Goal: Find contact information: Obtain details needed to contact an individual or organization

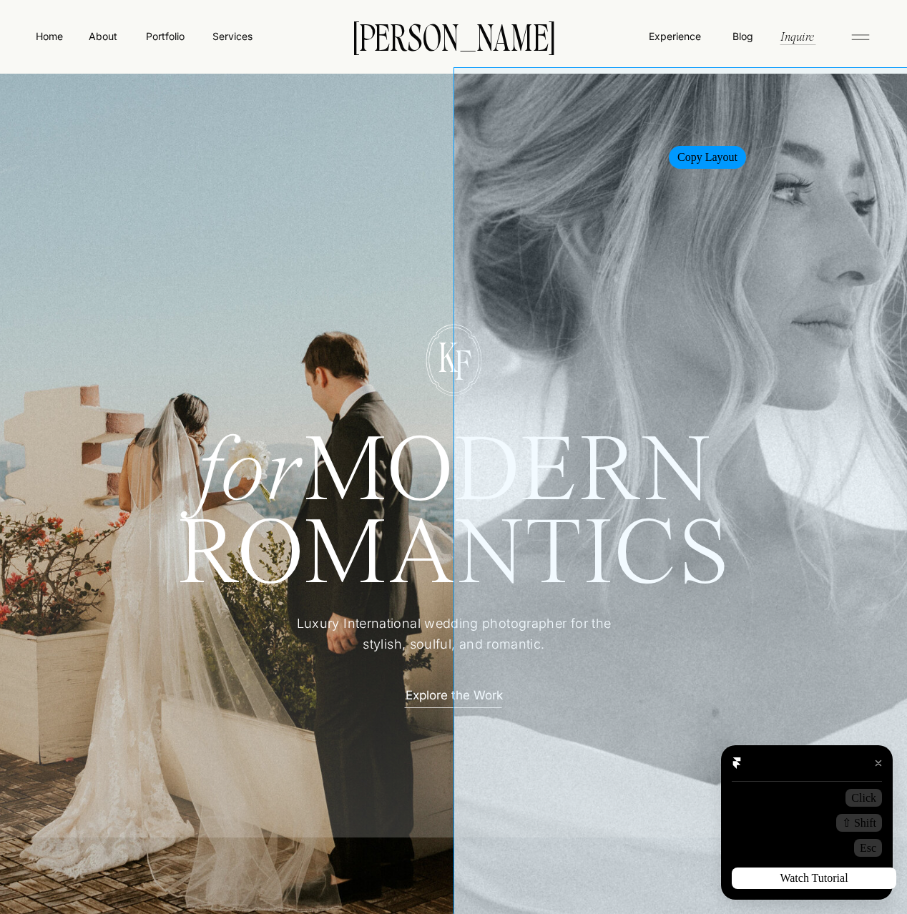
click at [650, 140] on div at bounding box center [679, 527] width 453 height 921
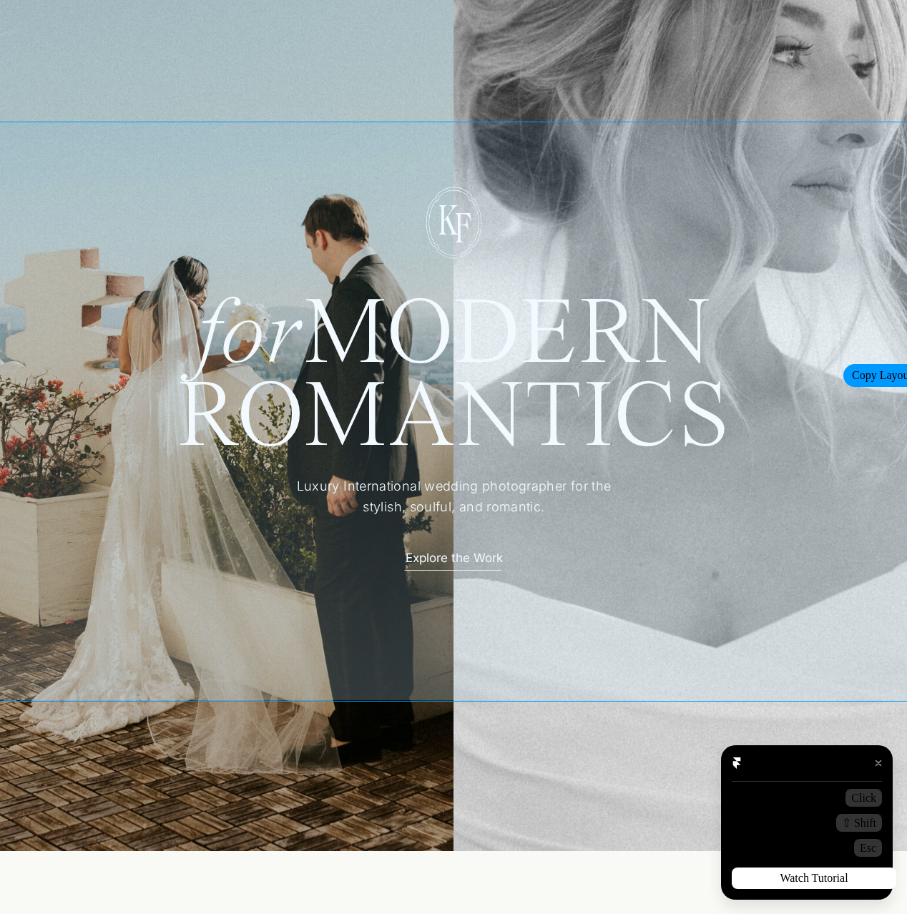
scroll to position [195, 0]
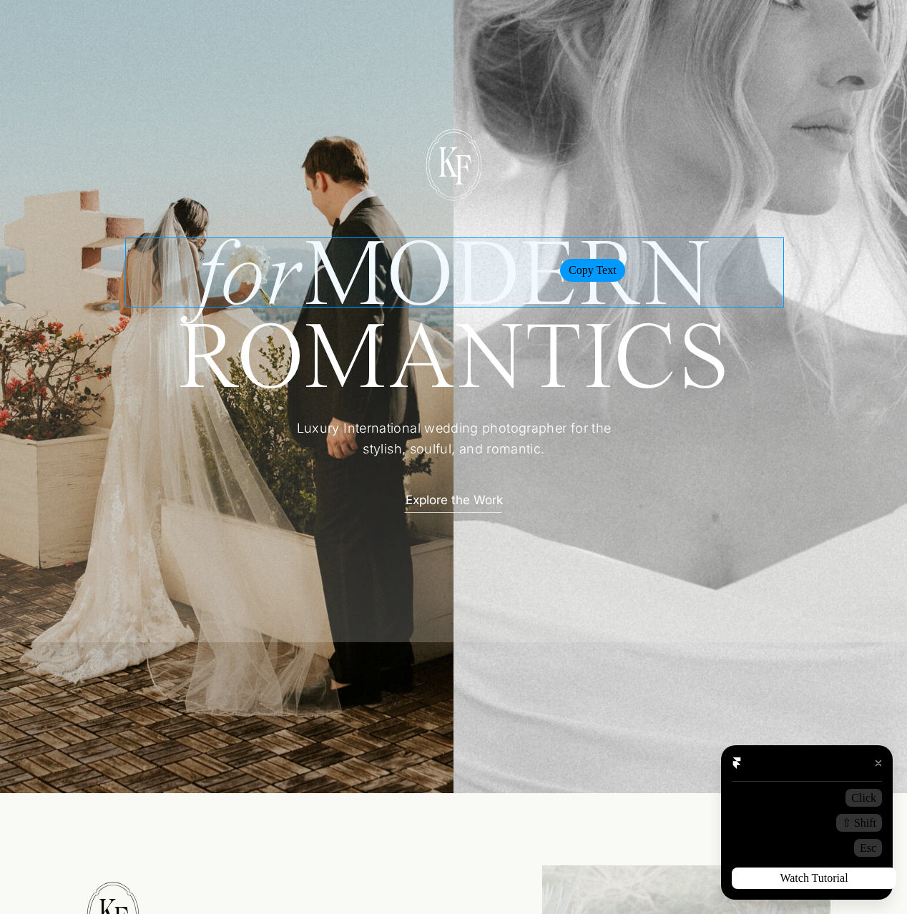
click at [541, 254] on h1 "for MODERN" at bounding box center [453, 271] width 657 height 69
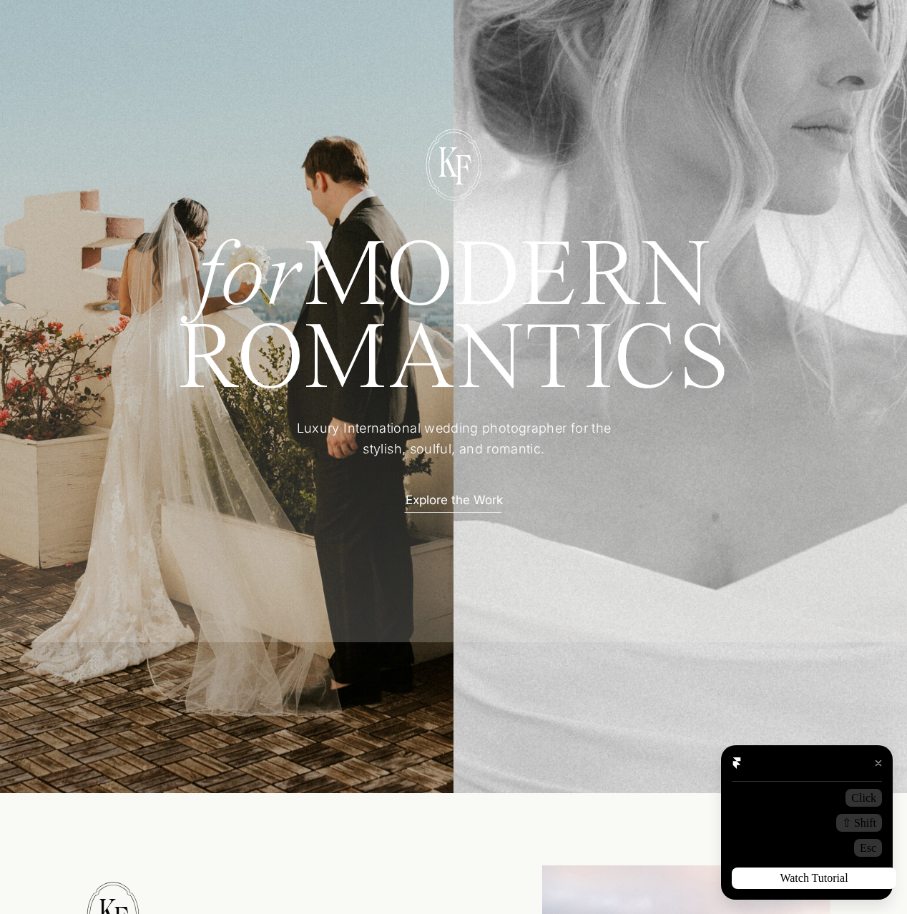
scroll to position [0, 0]
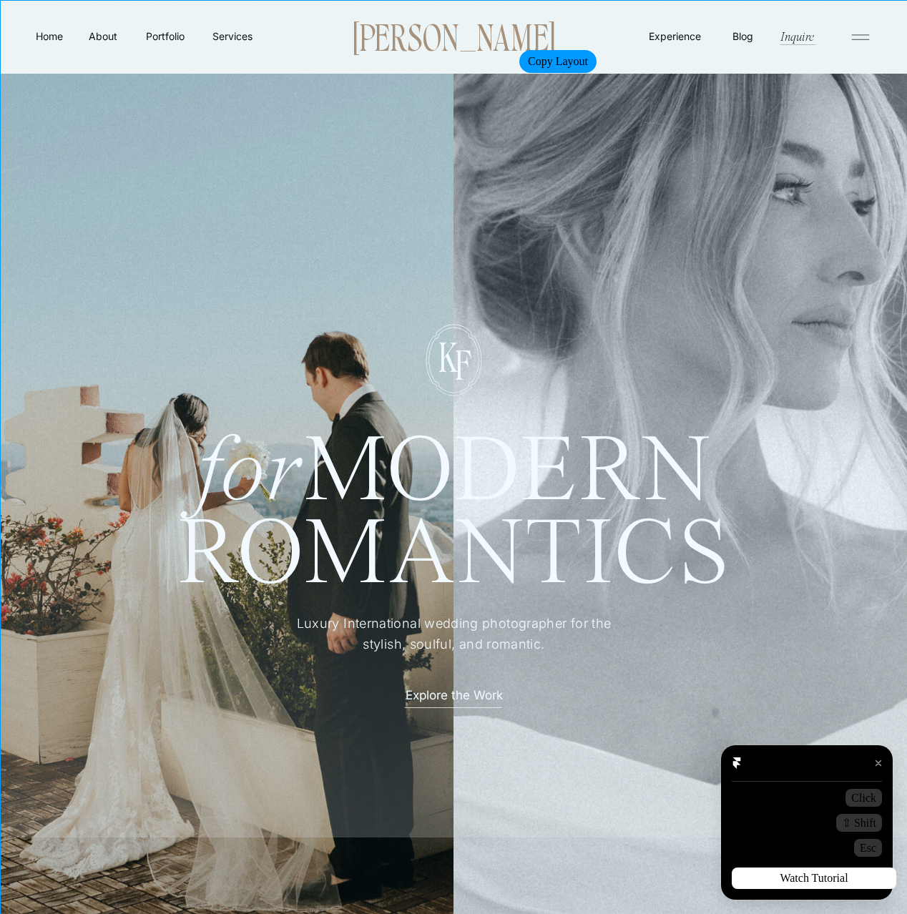
click at [501, 45] on p "[PERSON_NAME]" at bounding box center [453, 36] width 246 height 30
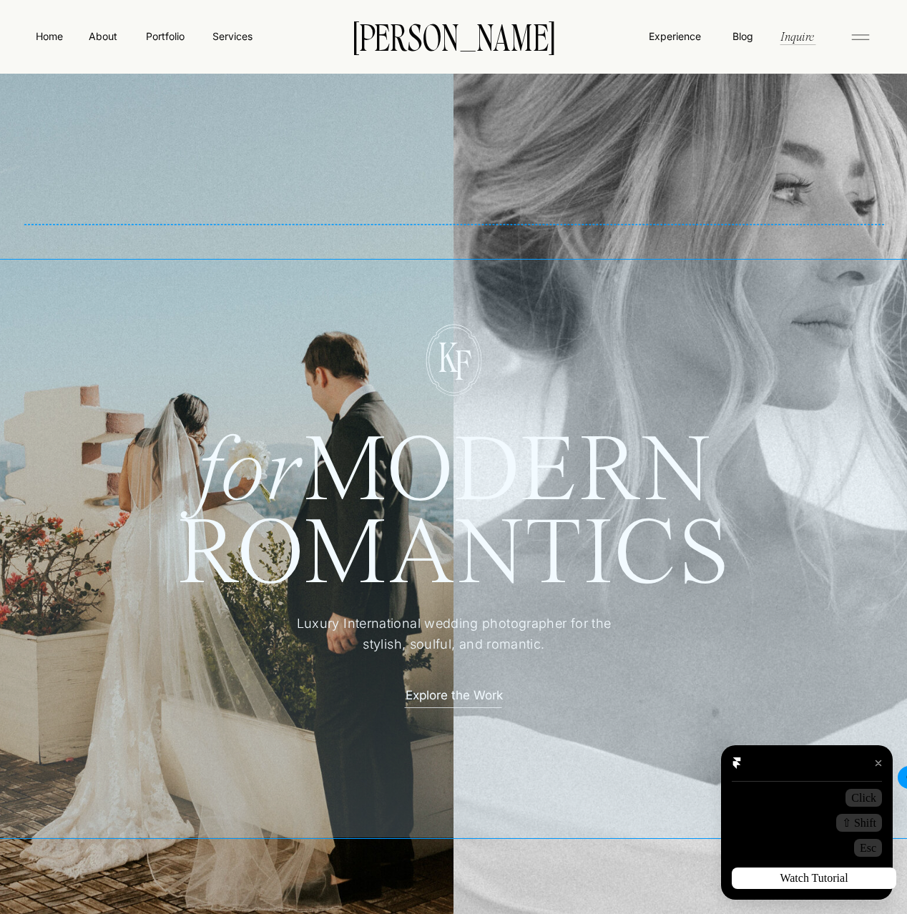
click at [880, 760] on div at bounding box center [878, 762] width 21 height 21
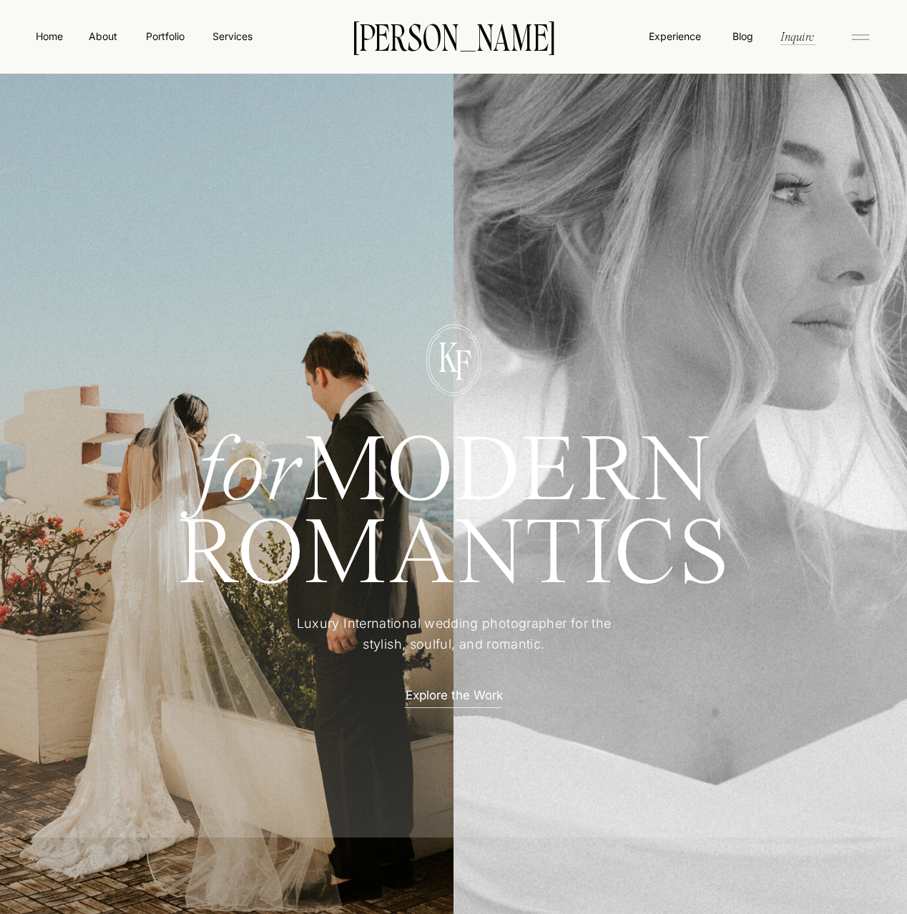
click at [865, 36] on icon at bounding box center [860, 37] width 29 height 23
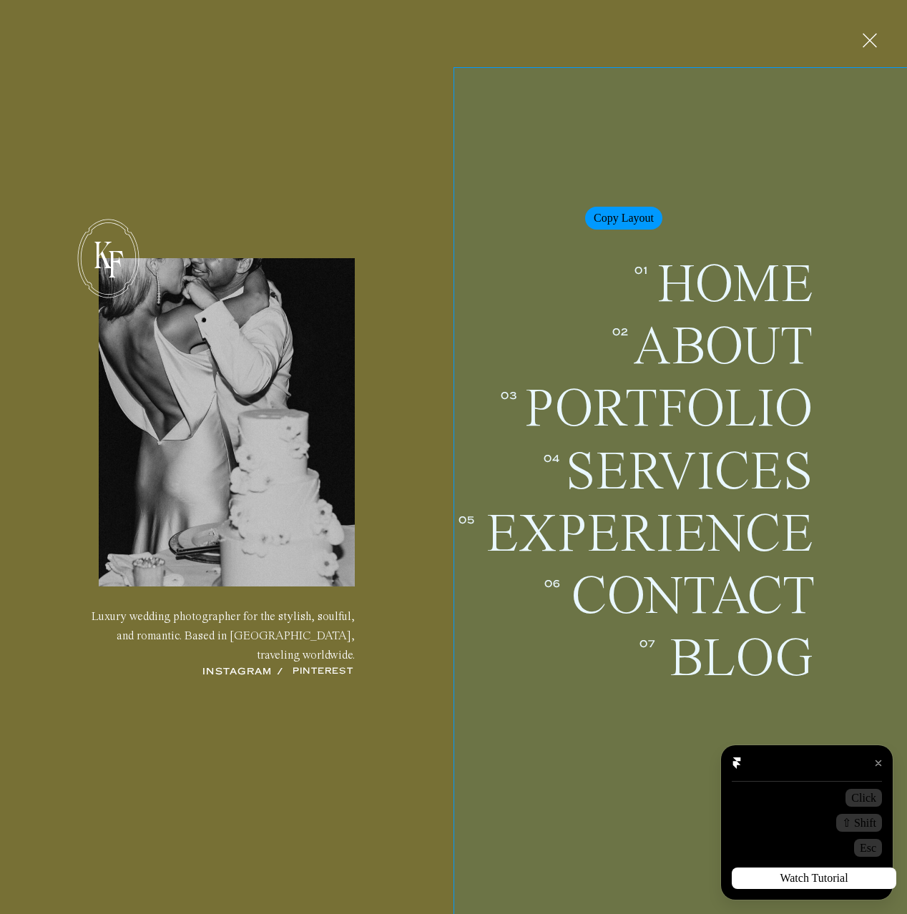
click at [566, 202] on div at bounding box center [679, 527] width 453 height 921
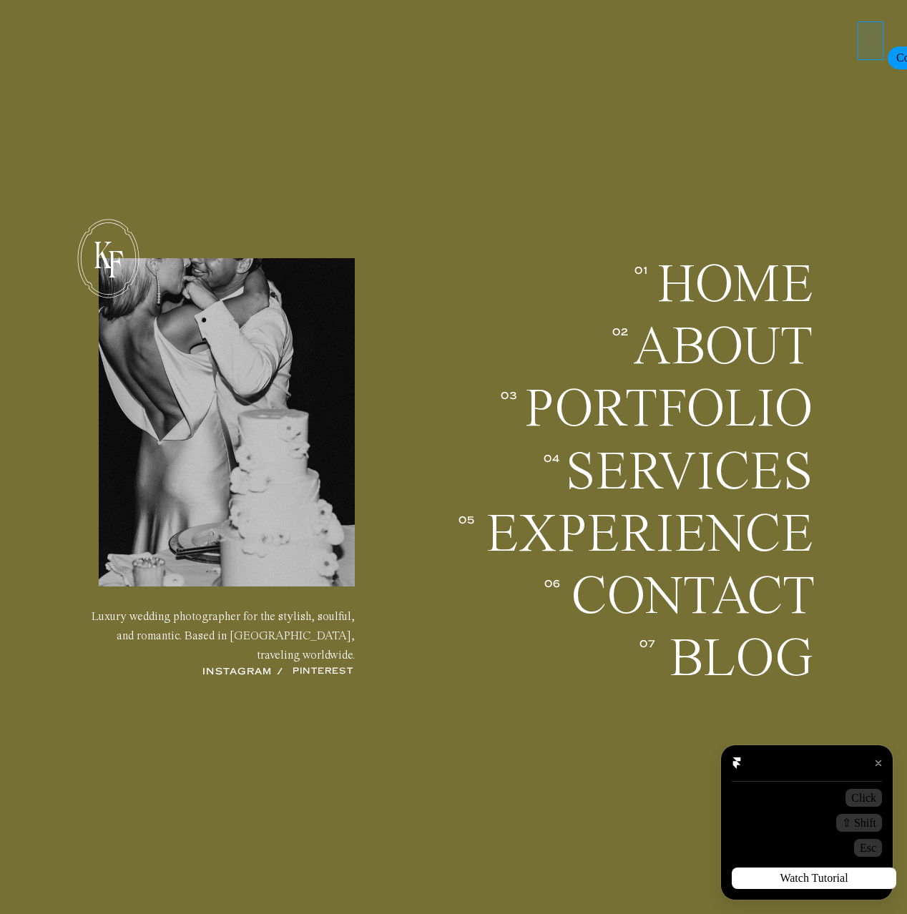
click at [869, 41] on icon at bounding box center [870, 39] width 24 height 37
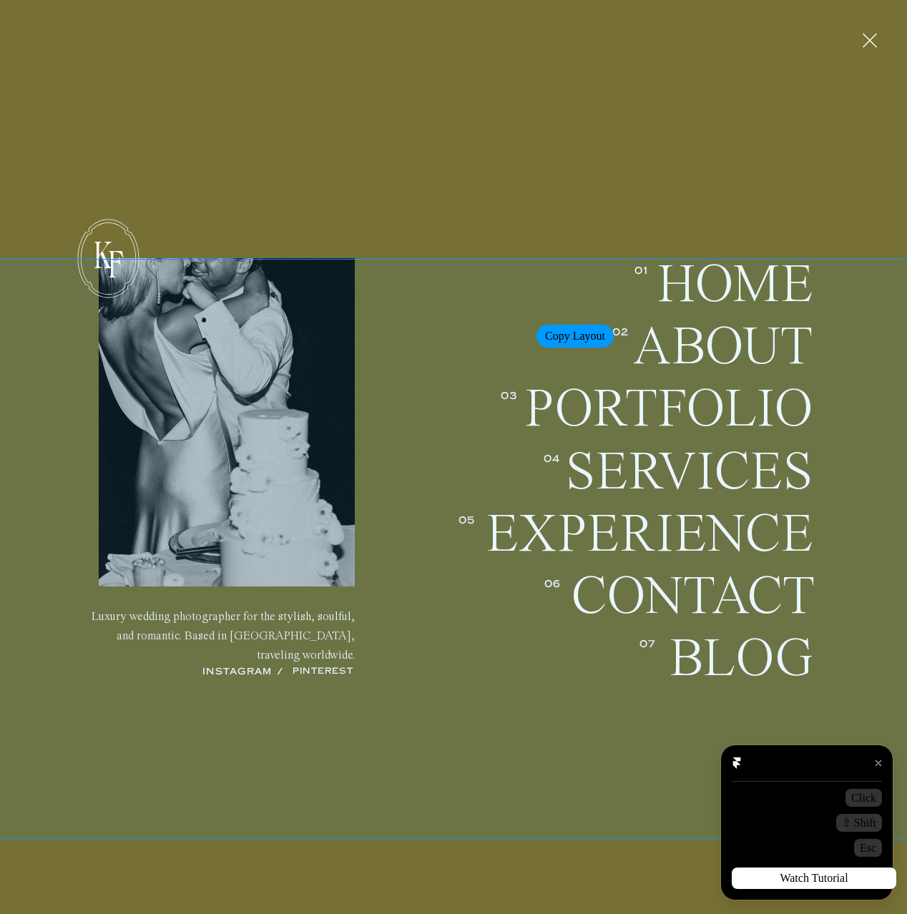
click at [518, 320] on div at bounding box center [453, 548] width 921 height 579
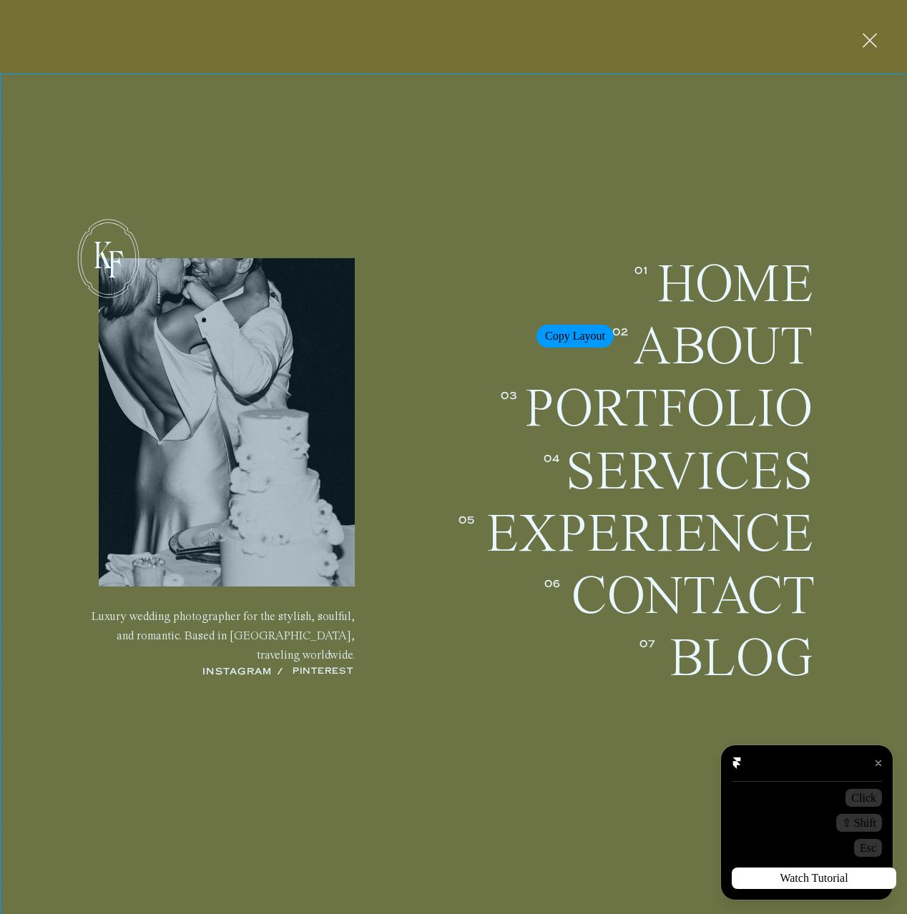
click at [518, 320] on div at bounding box center [453, 548] width 921 height 579
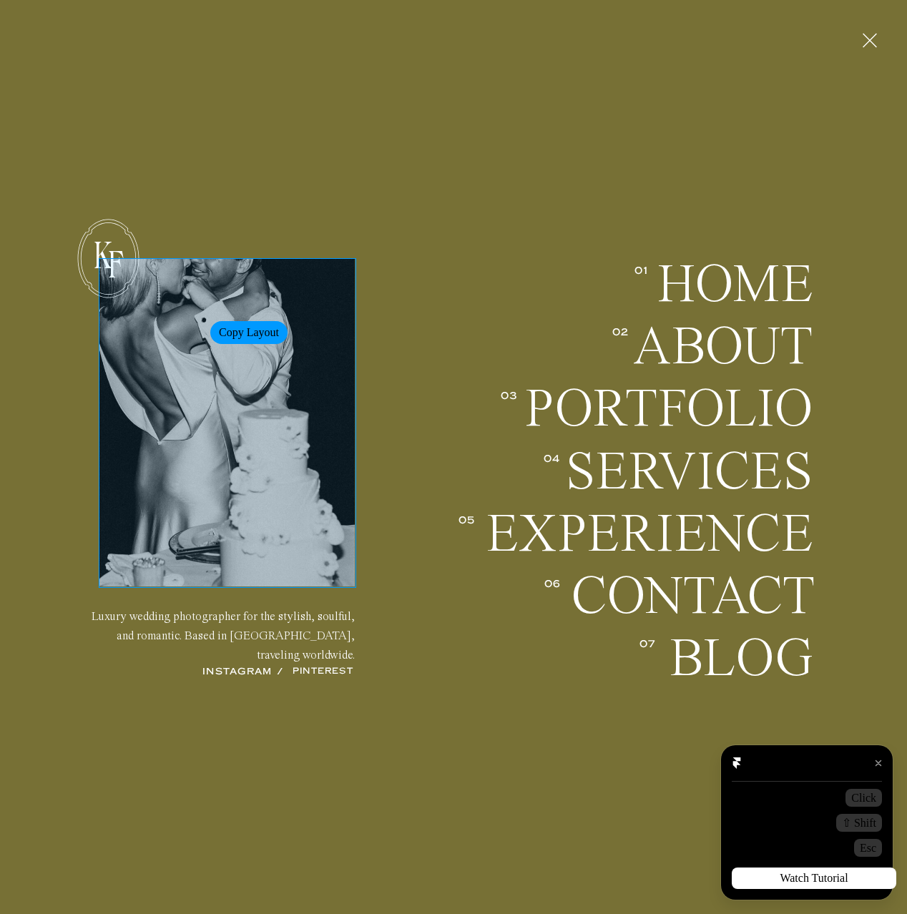
click at [192, 316] on div at bounding box center [227, 422] width 256 height 328
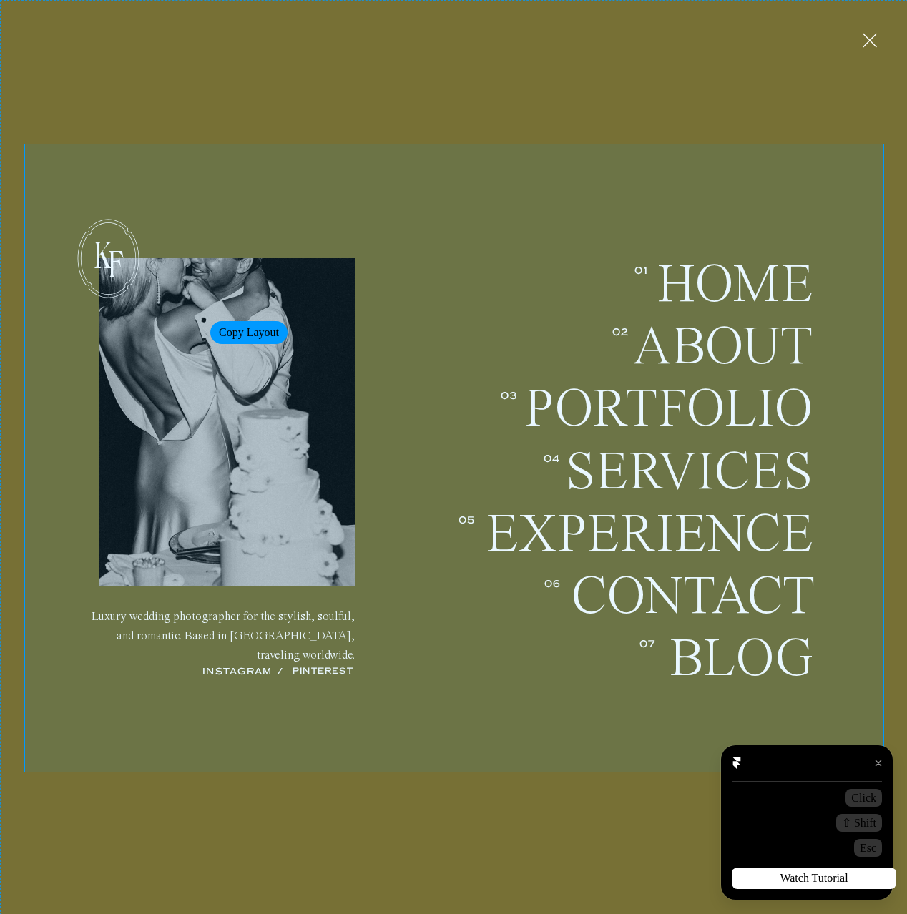
click at [192, 316] on div at bounding box center [227, 422] width 256 height 328
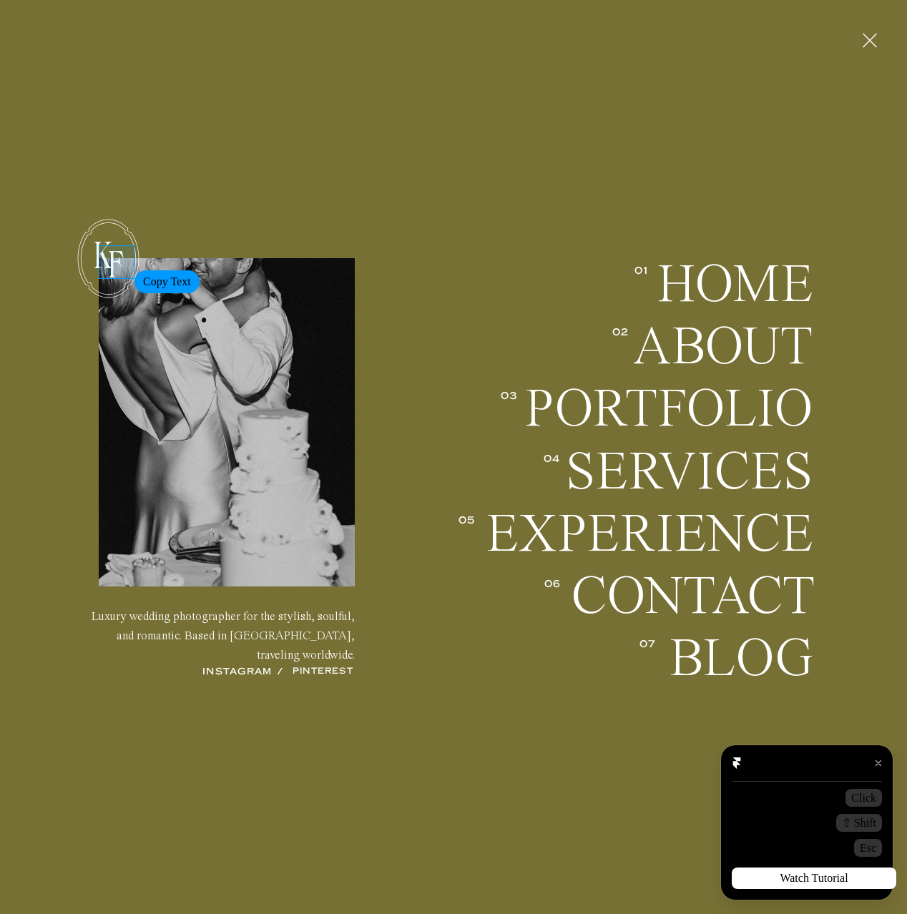
click at [116, 265] on p "F" at bounding box center [116, 261] width 34 height 32
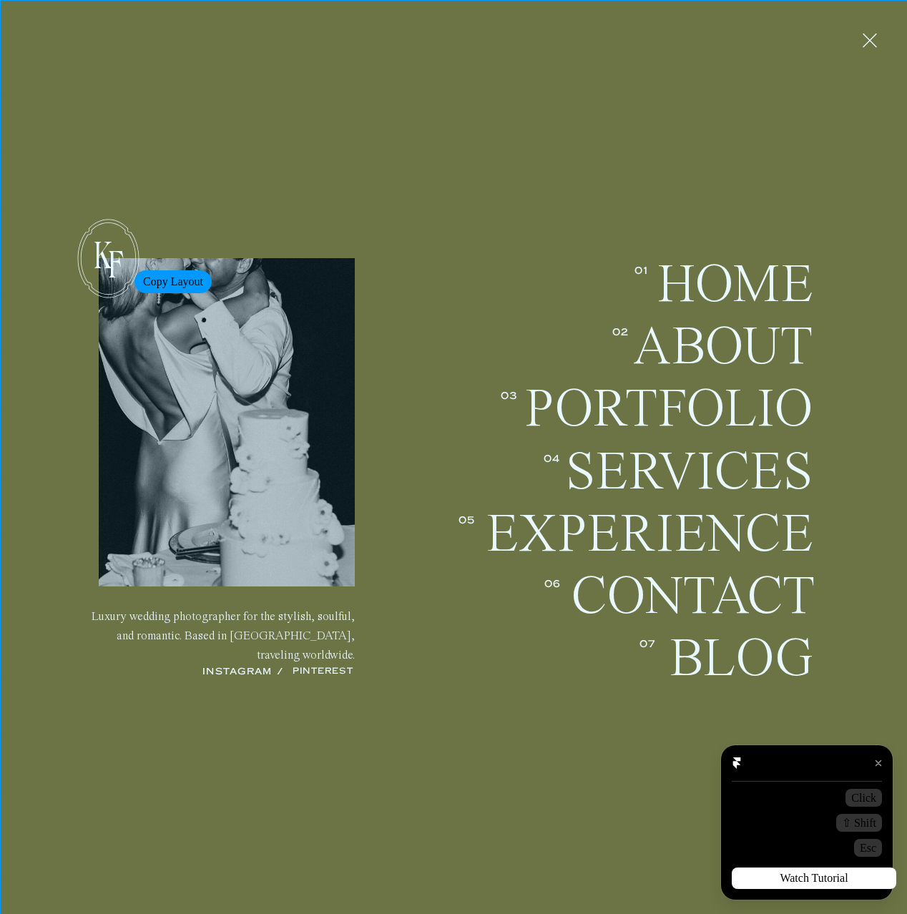
click at [116, 265] on p "F" at bounding box center [116, 261] width 34 height 32
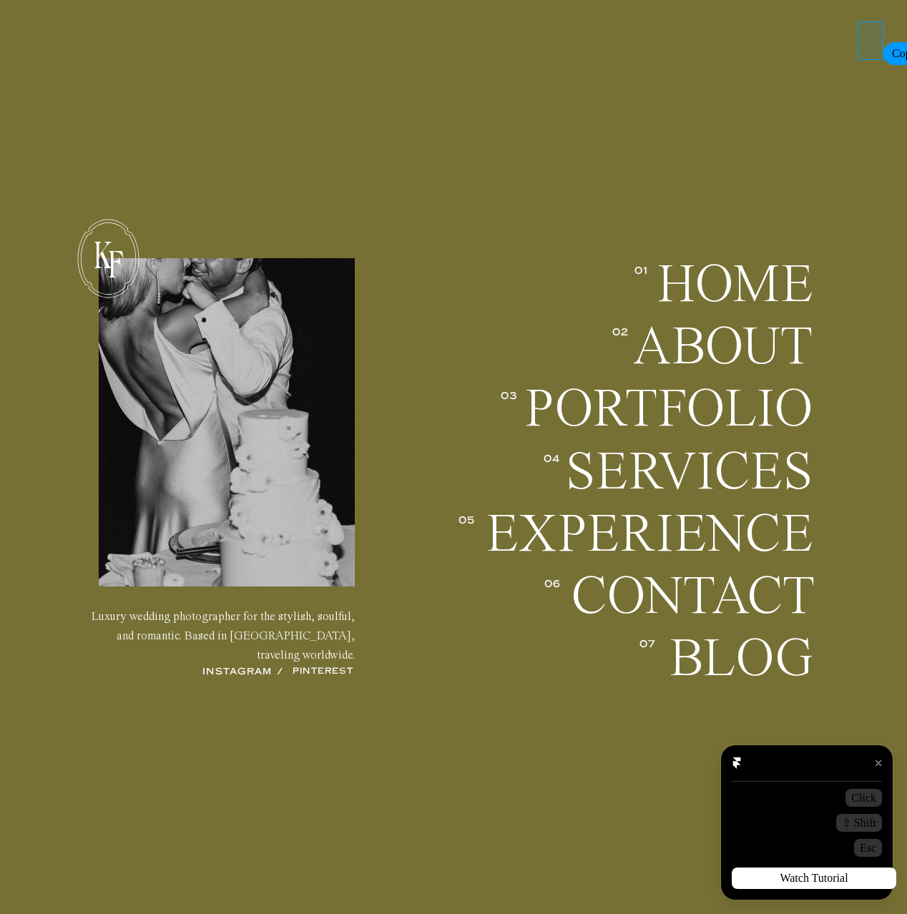
click at [870, 40] on polygon at bounding box center [870, 40] width 14 height 14
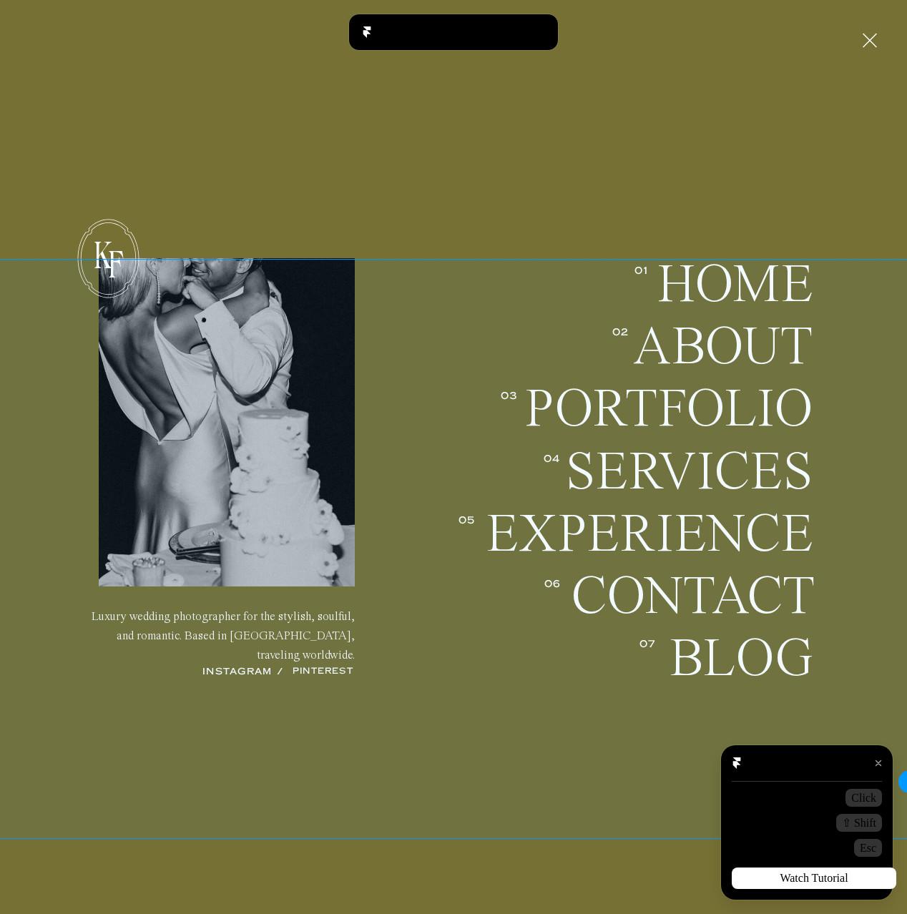
click at [880, 765] on div at bounding box center [878, 762] width 21 height 21
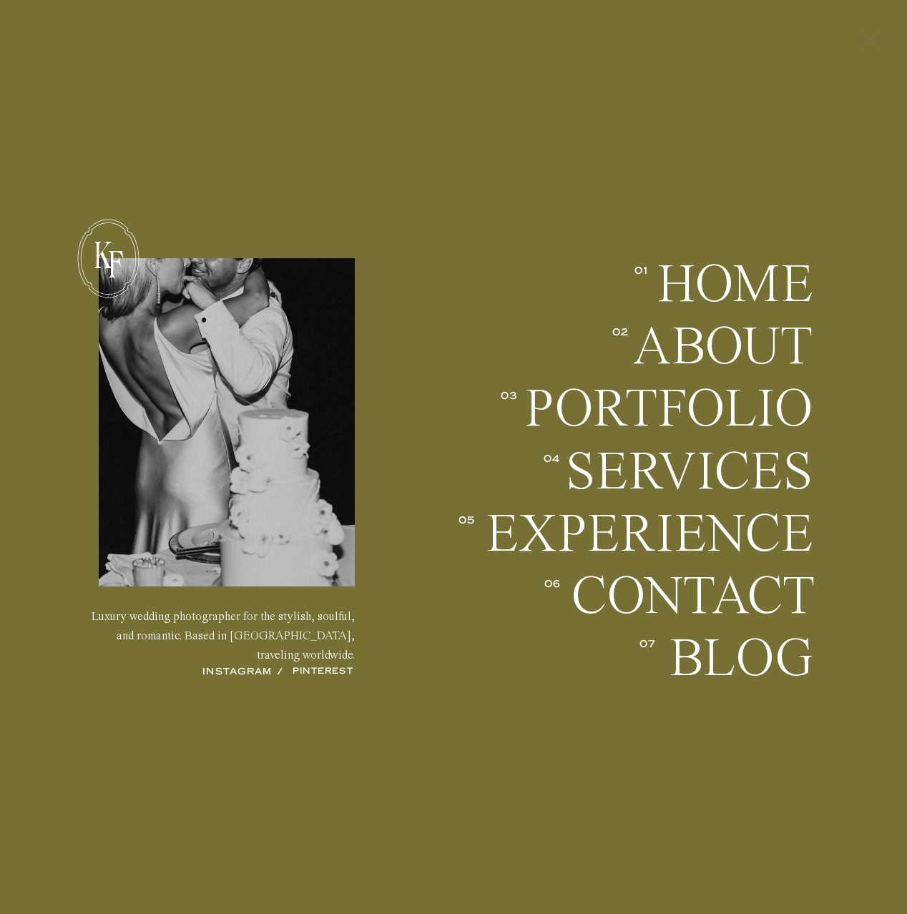
click at [860, 41] on icon at bounding box center [870, 39] width 24 height 37
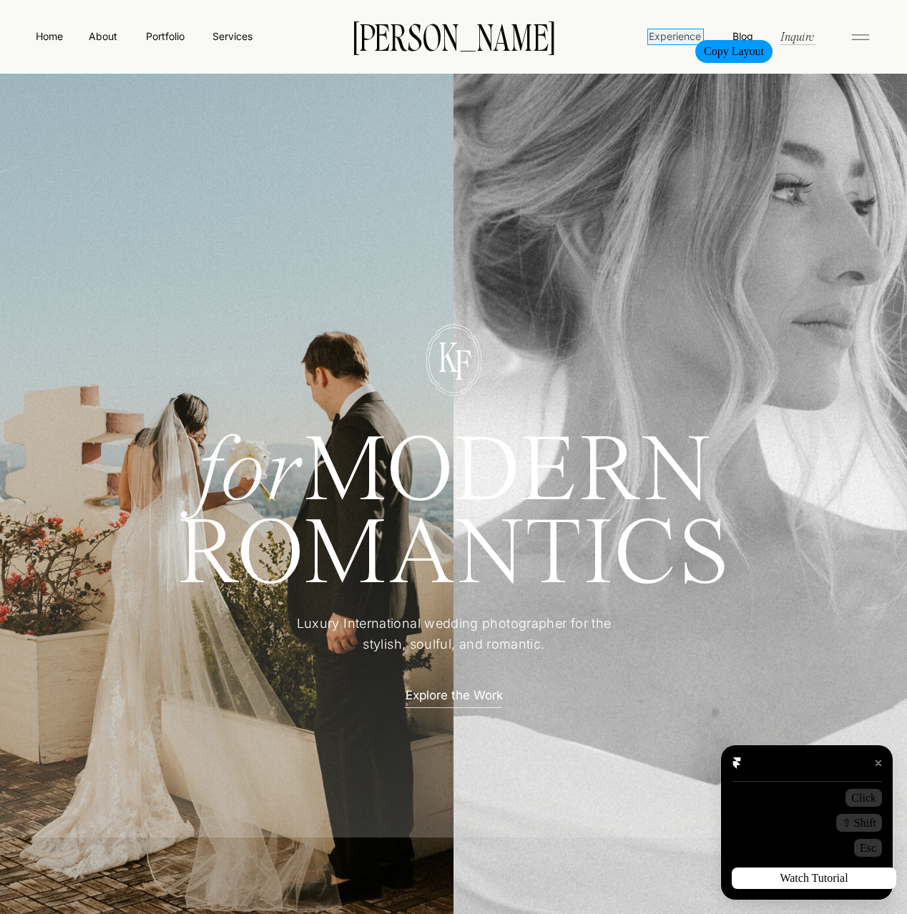
click at [677, 35] on nav "Experience" at bounding box center [674, 36] width 55 height 15
click at [798, 37] on nav "Inquire" at bounding box center [797, 36] width 36 height 16
click at [677, 34] on nav "Experience" at bounding box center [674, 36] width 55 height 15
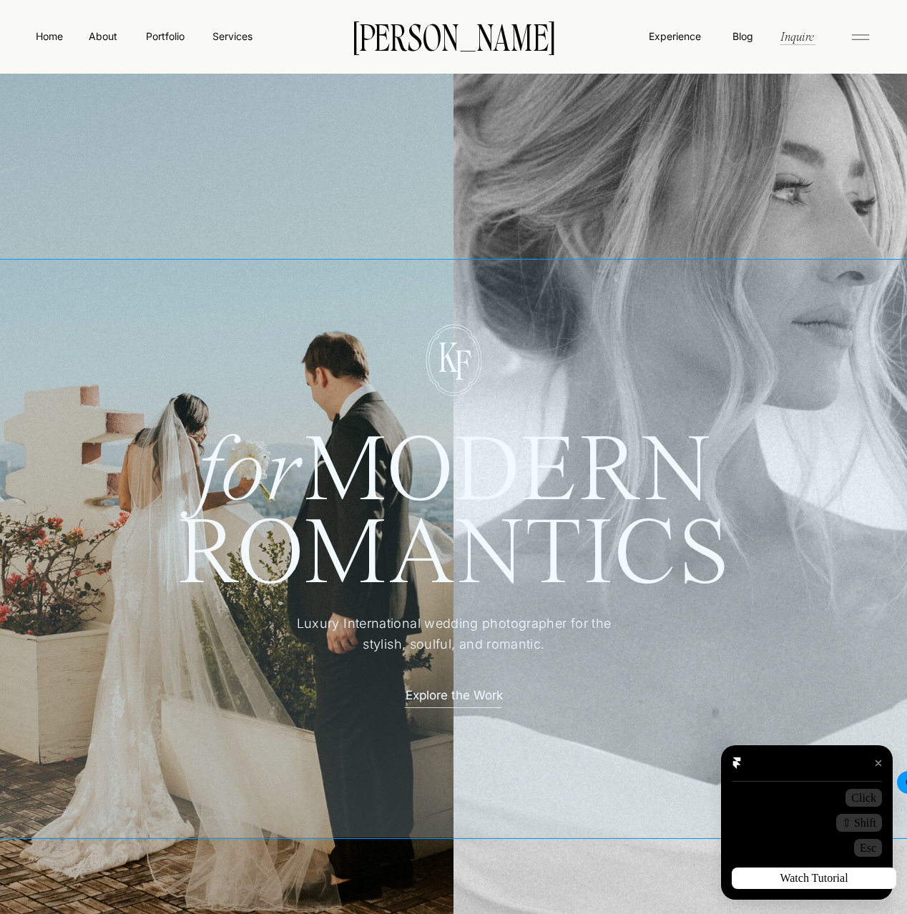
click at [878, 767] on div at bounding box center [878, 762] width 21 height 21
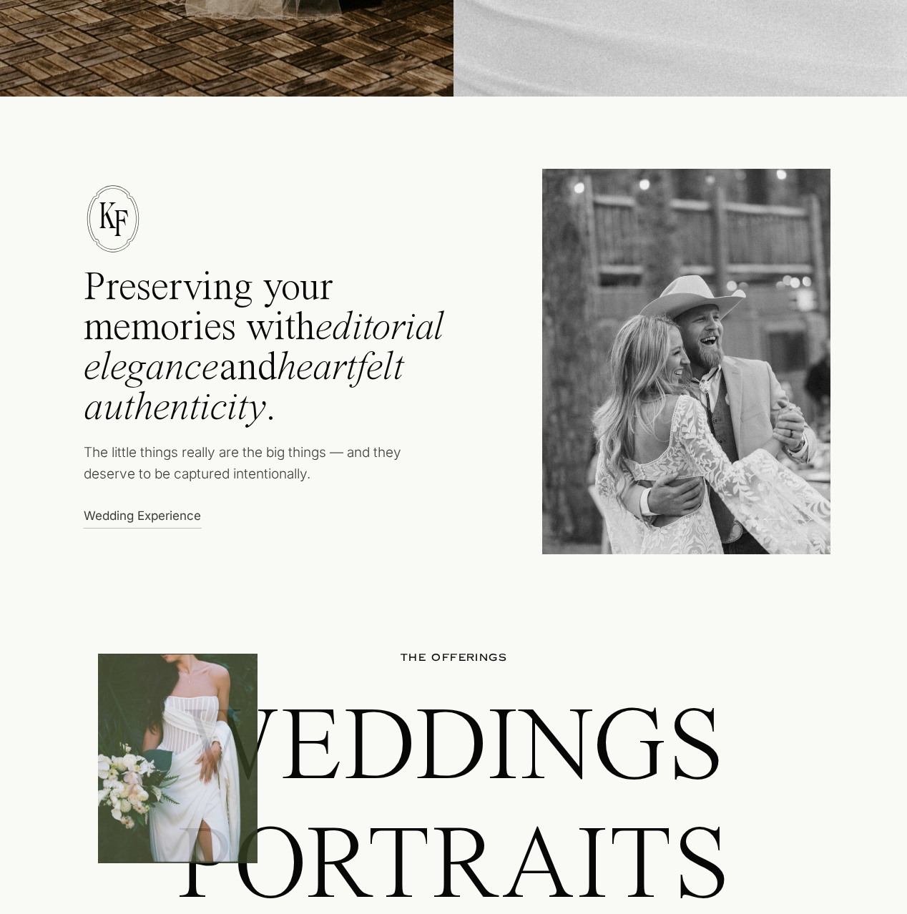
scroll to position [896, 0]
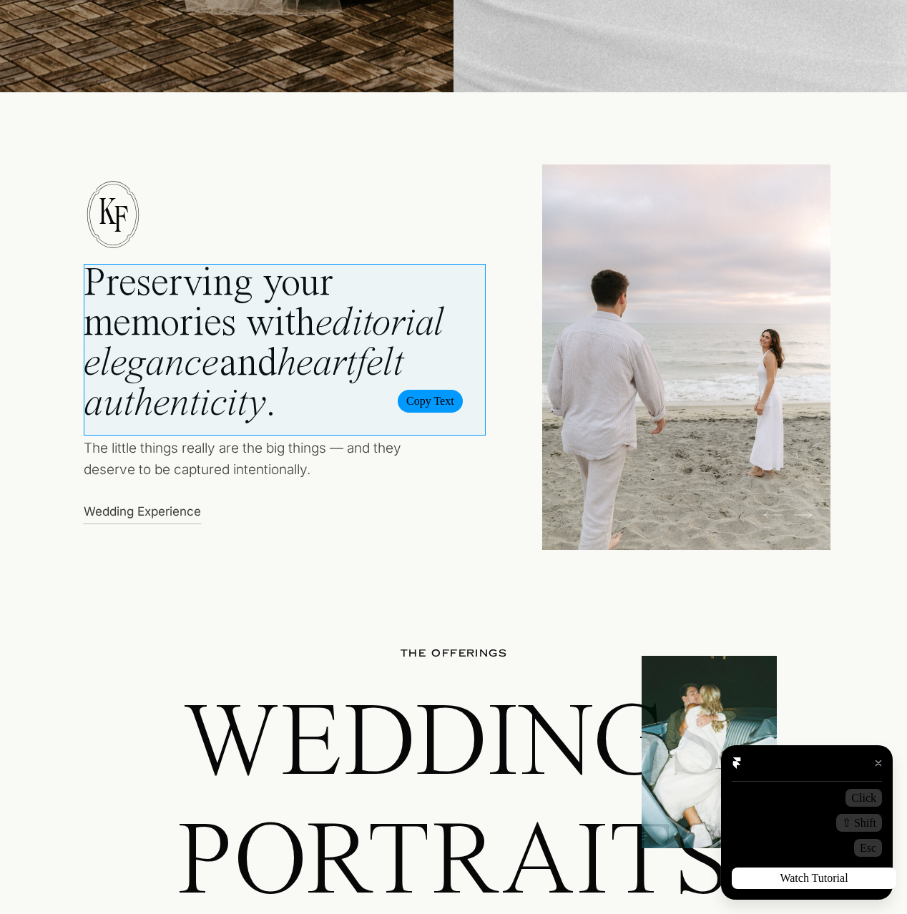
click at [379, 385] on h2 "Preserving your memories with editorial elegance and heartfelt authenticity ." at bounding box center [284, 349] width 401 height 170
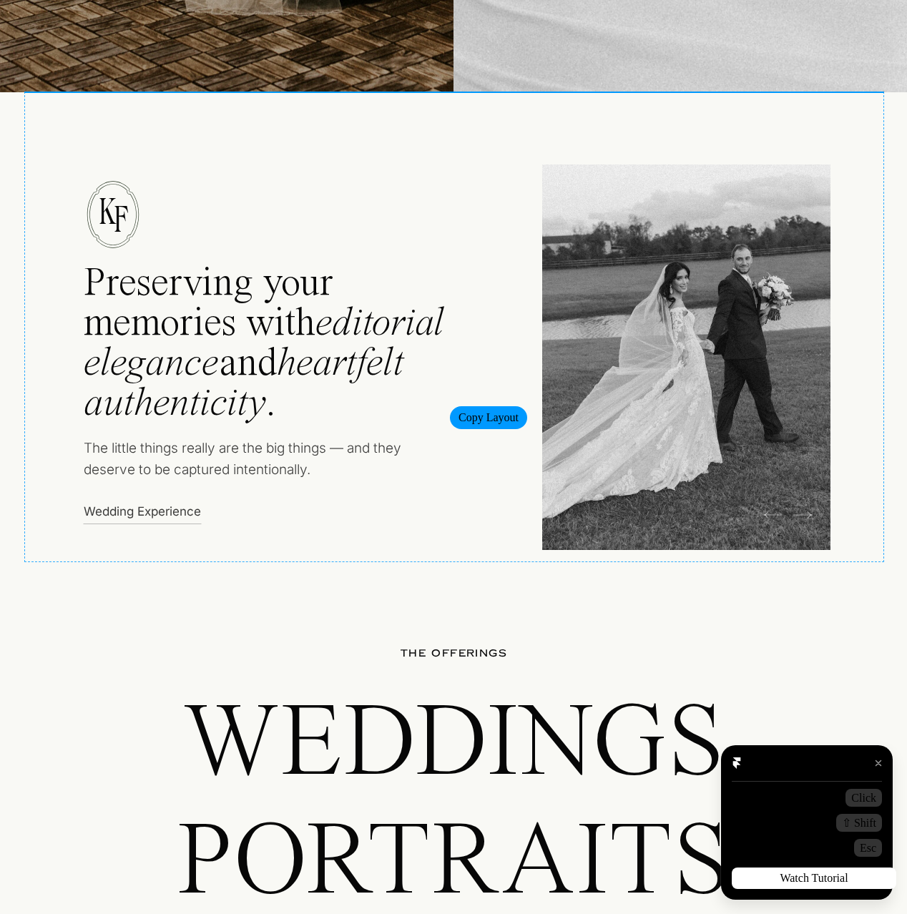
click at [431, 401] on h2 "Preserving your memories with editorial elegance and heartfelt authenticity ." at bounding box center [284, 349] width 401 height 170
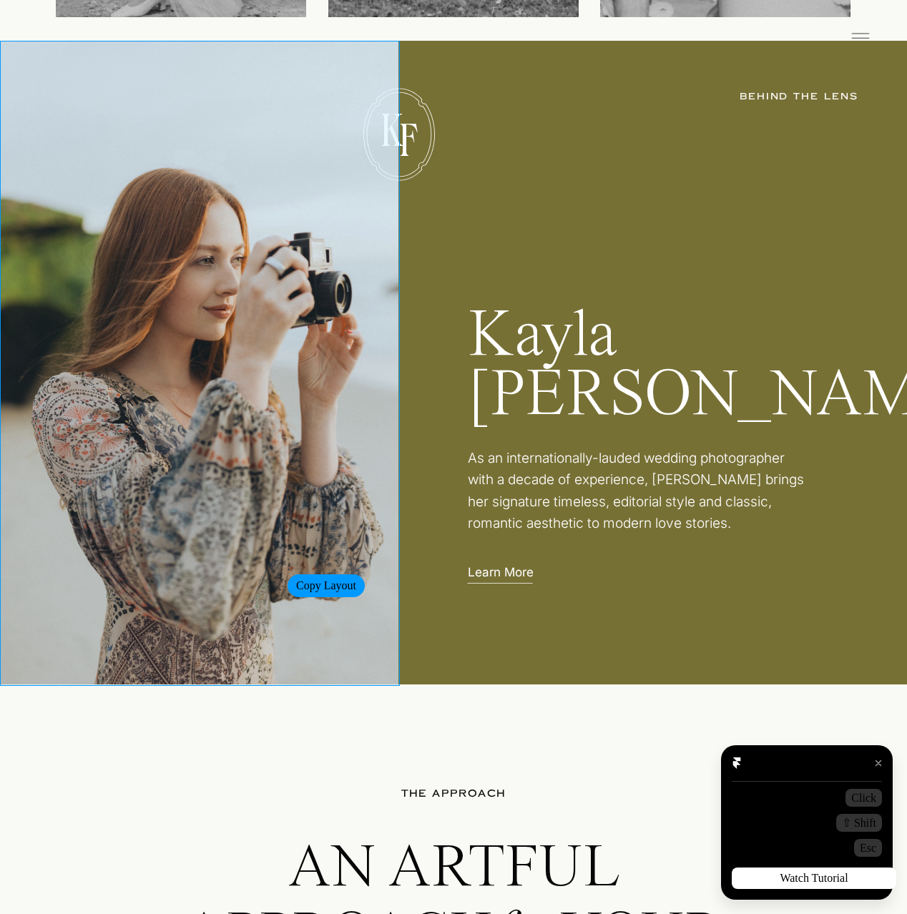
scroll to position [2530, 0]
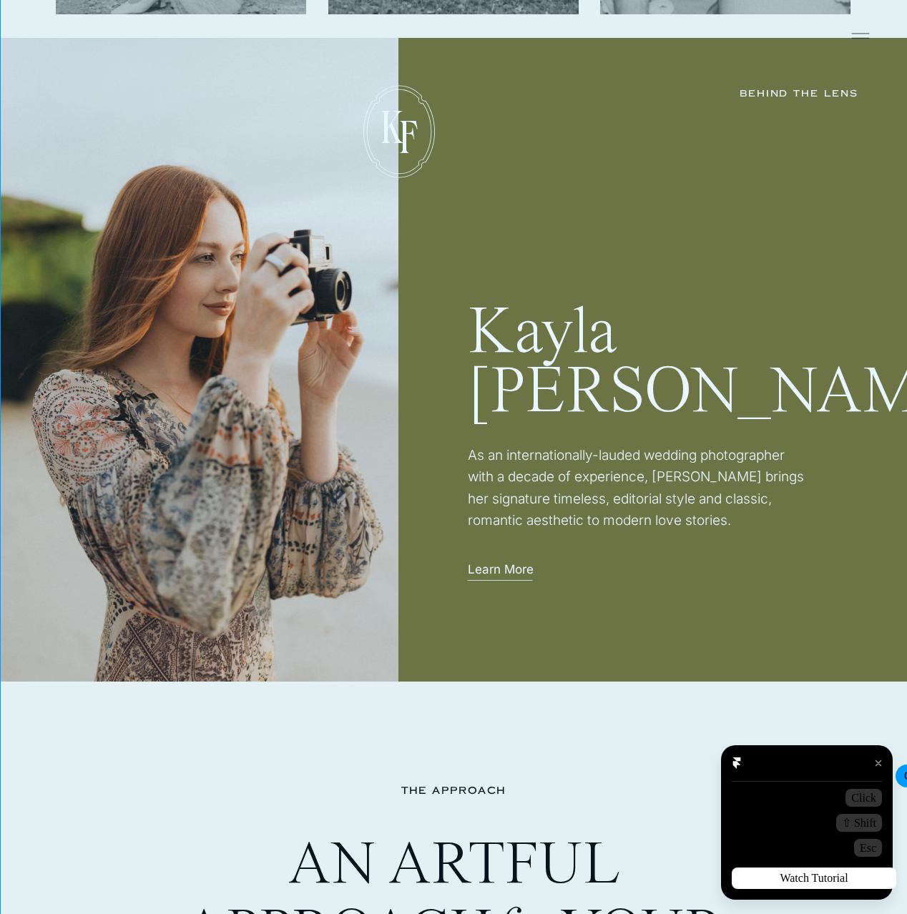
click at [876, 760] on div at bounding box center [878, 762] width 21 height 21
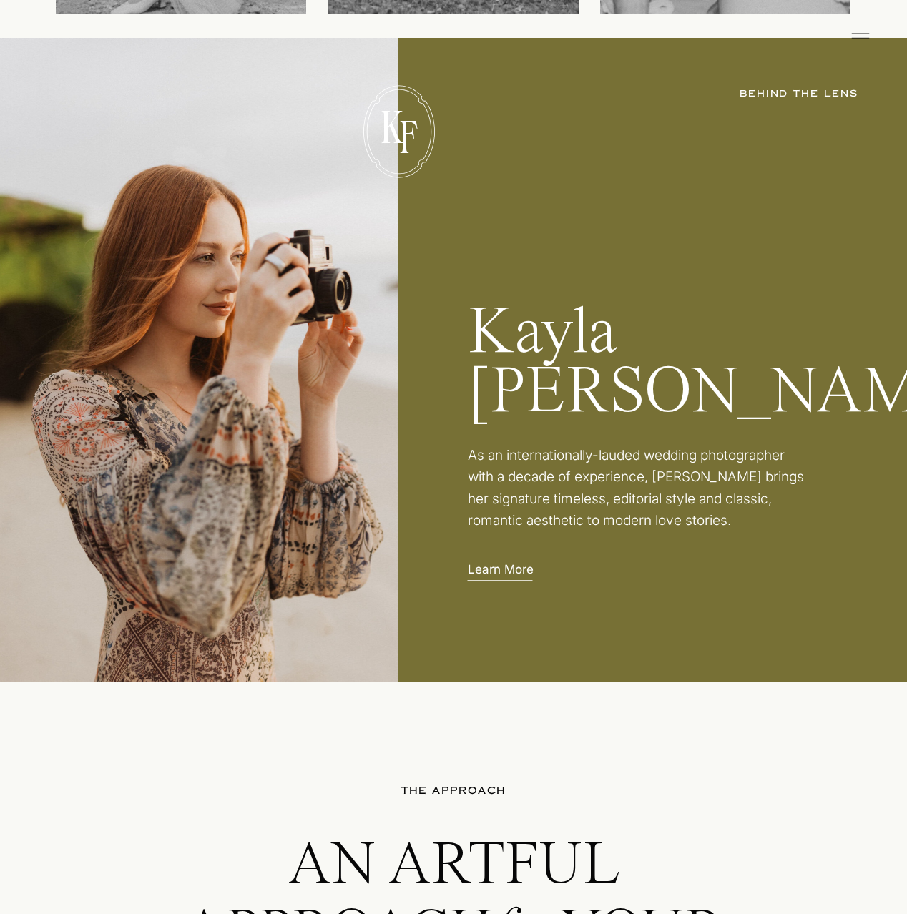
click at [524, 570] on p "Learn More" at bounding box center [504, 568] width 73 height 15
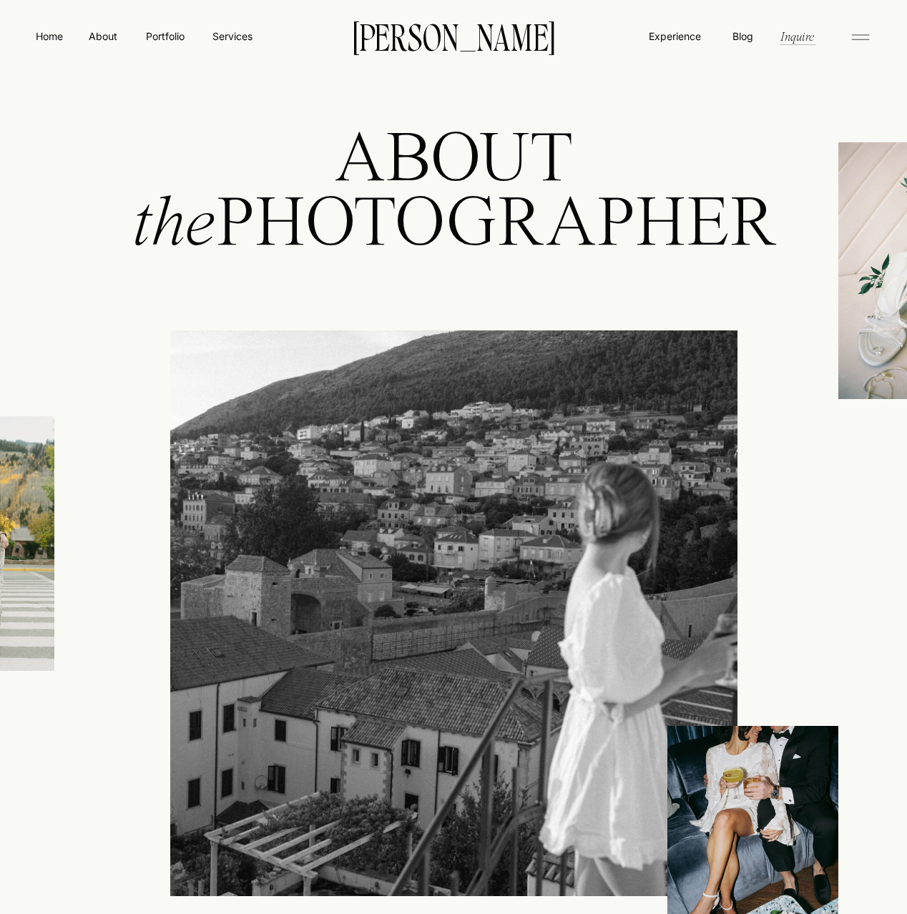
click at [884, 356] on div at bounding box center [923, 270] width 171 height 257
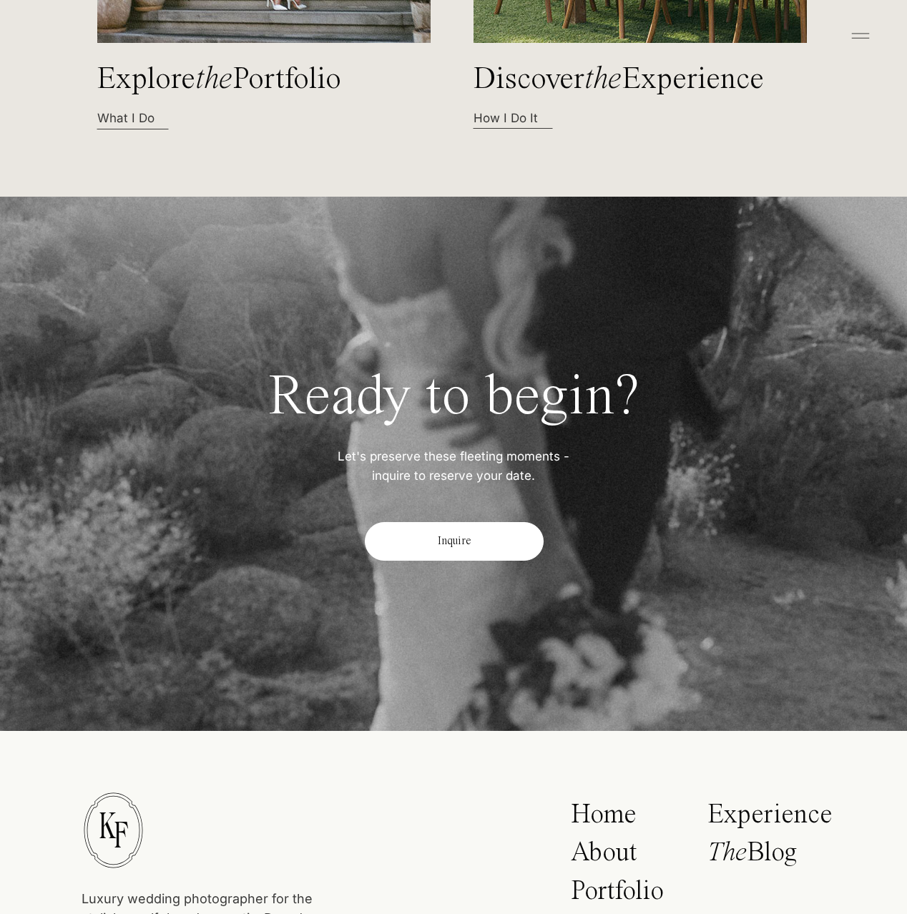
scroll to position [4552, 0]
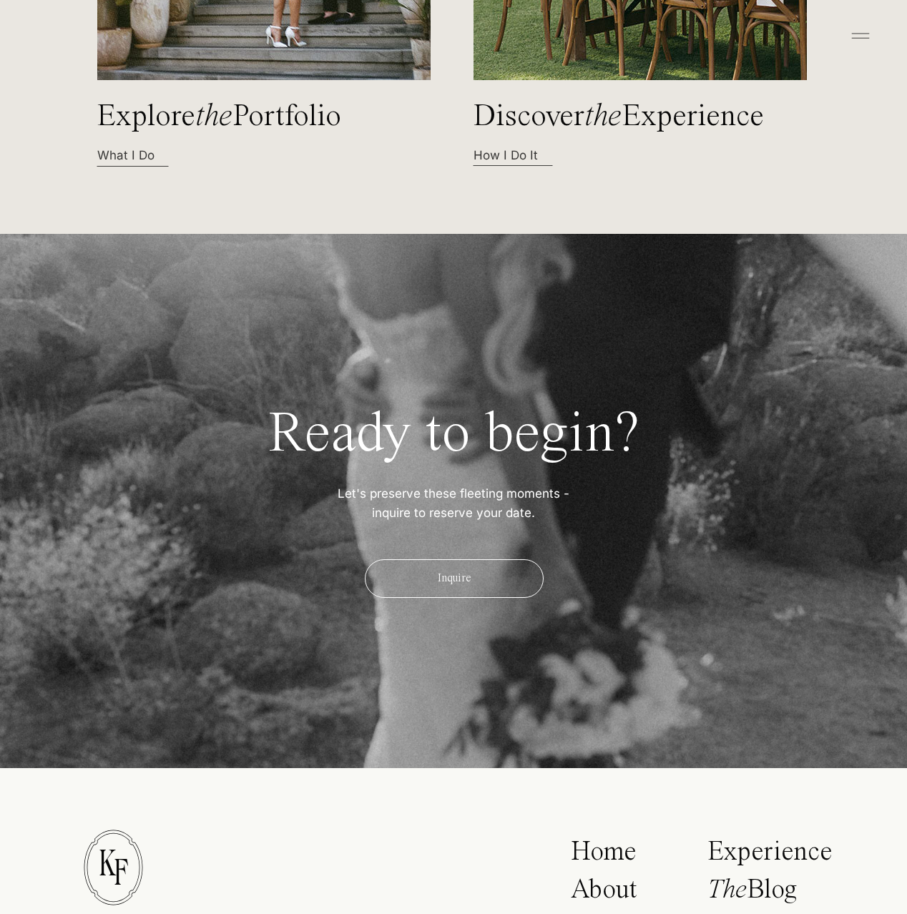
click at [492, 582] on div "Inquire" at bounding box center [454, 578] width 179 height 39
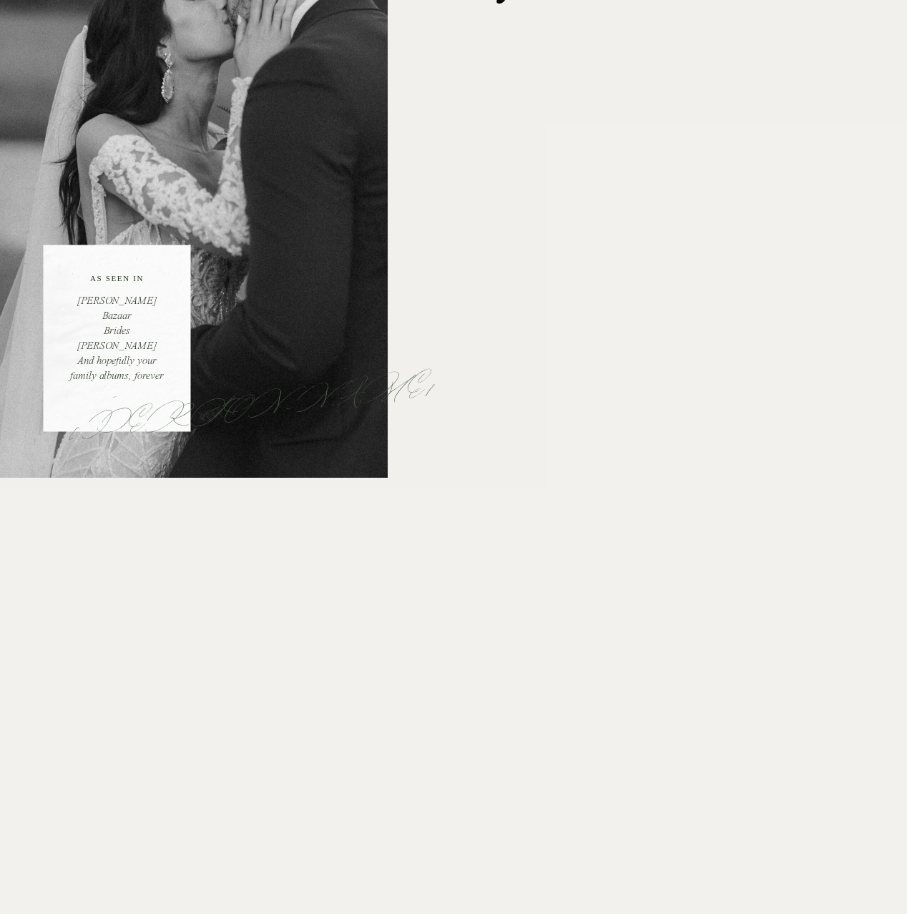
scroll to position [254, 0]
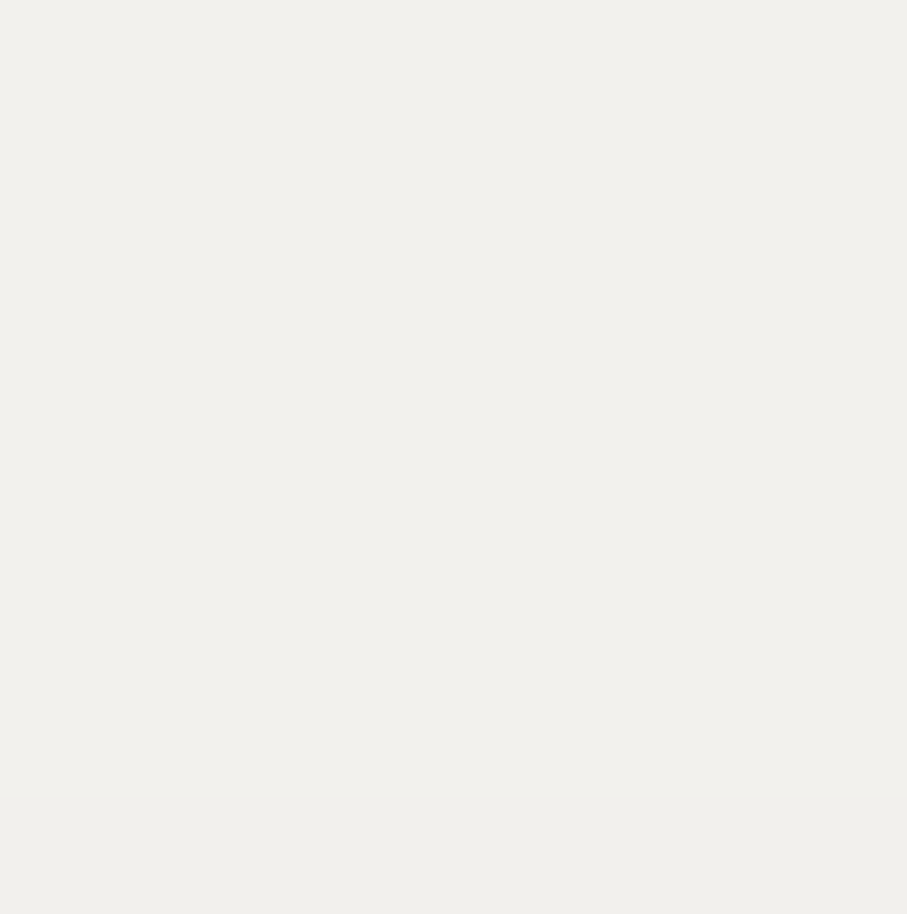
scroll to position [696, 0]
click at [424, 688] on div "Luxury wedding photographer for the stylish, soulful, and romantic. Based in Sa…" at bounding box center [453, 877] width 907 height 3147
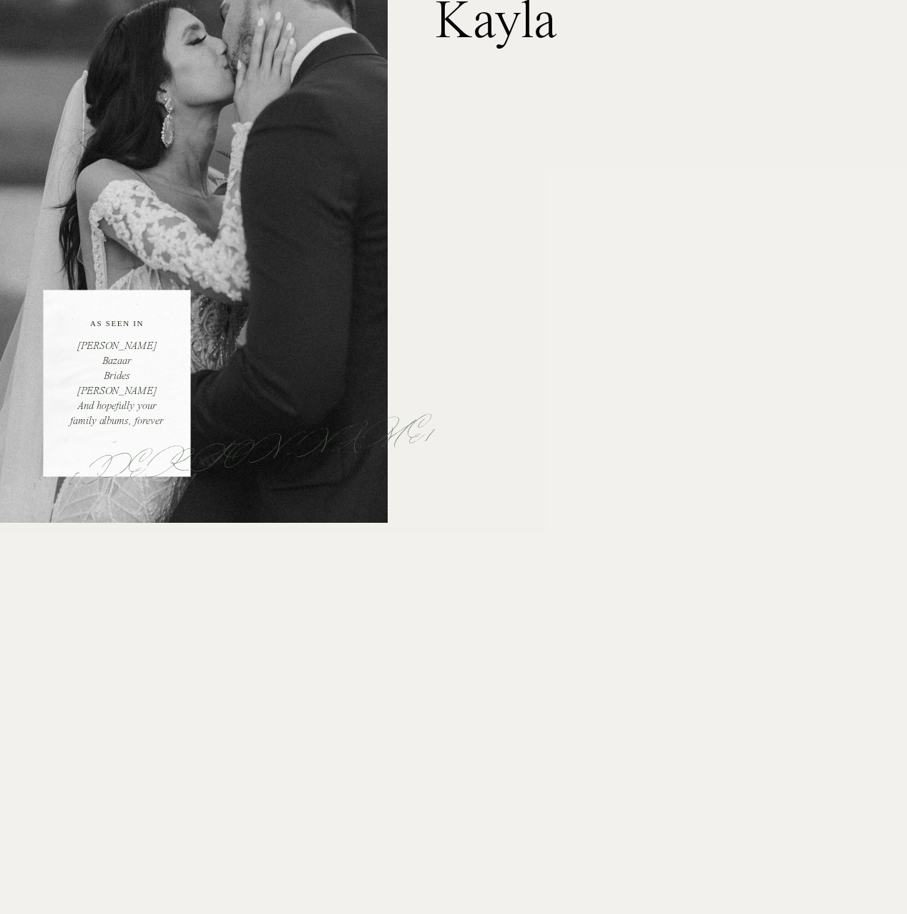
scroll to position [0, 0]
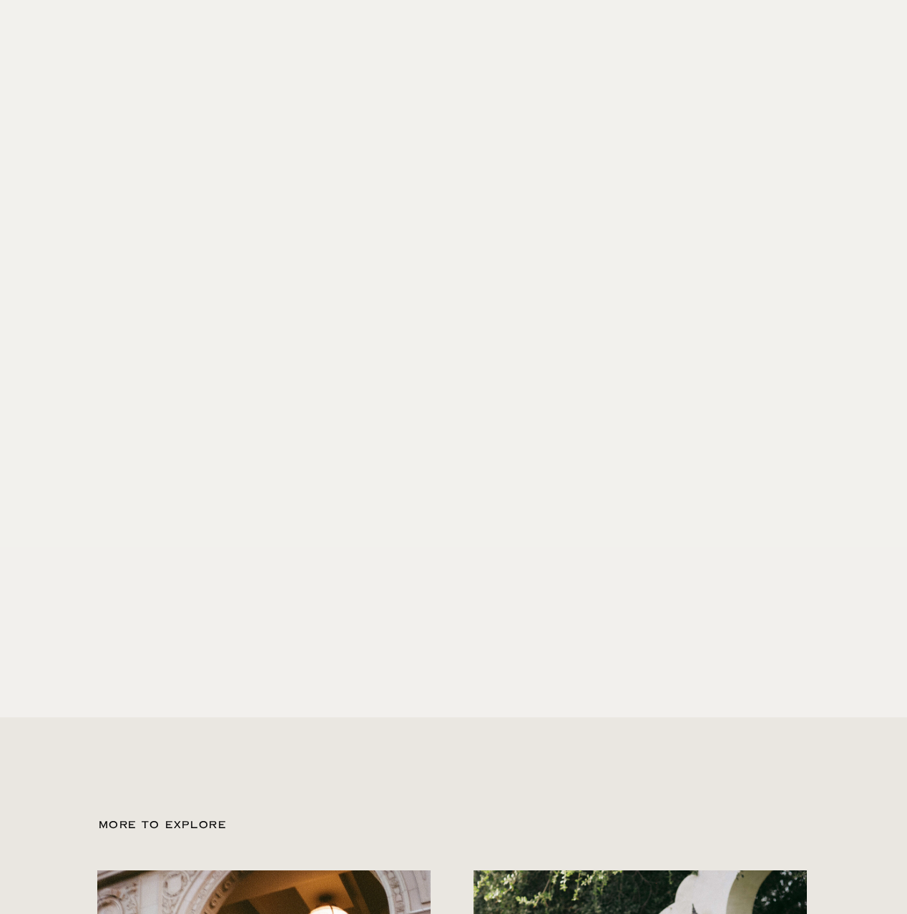
scroll to position [913, 0]
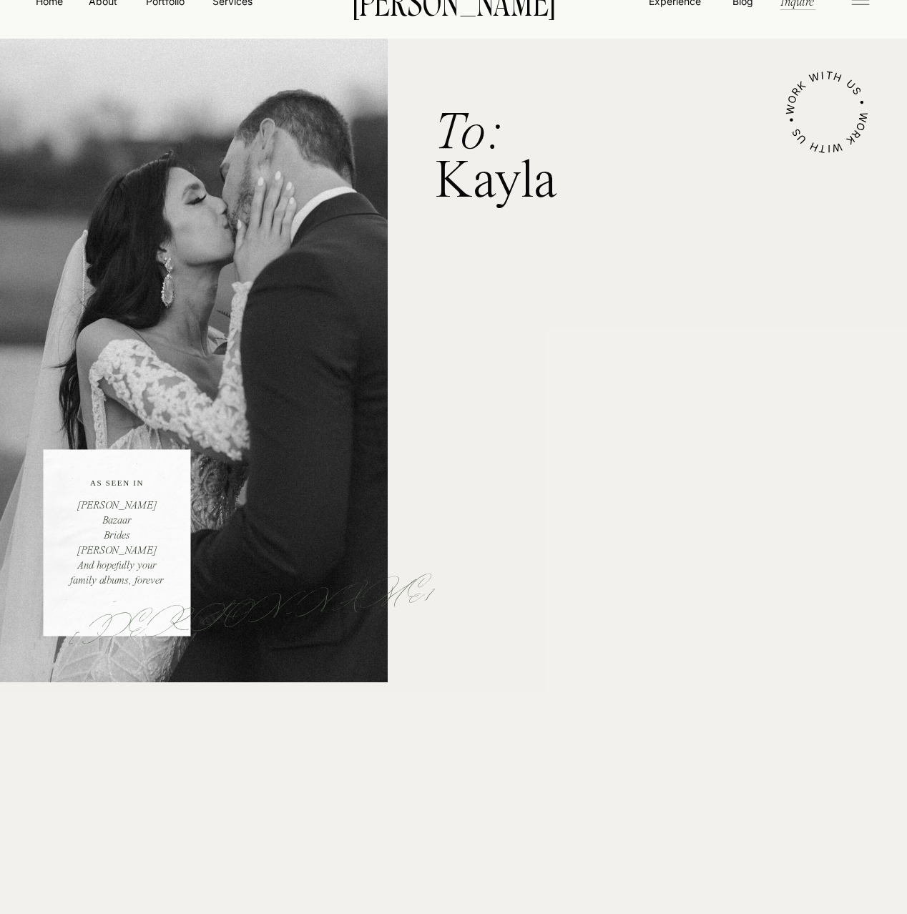
scroll to position [36, 0]
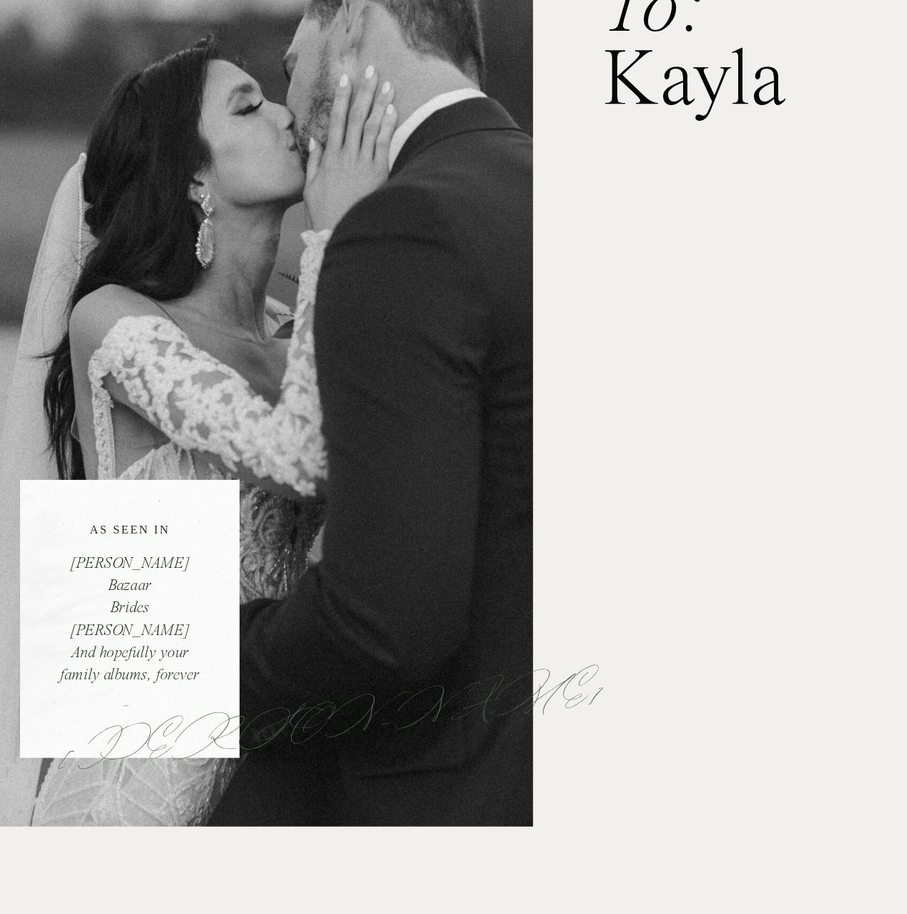
click at [287, 396] on div at bounding box center [194, 359] width 388 height 644
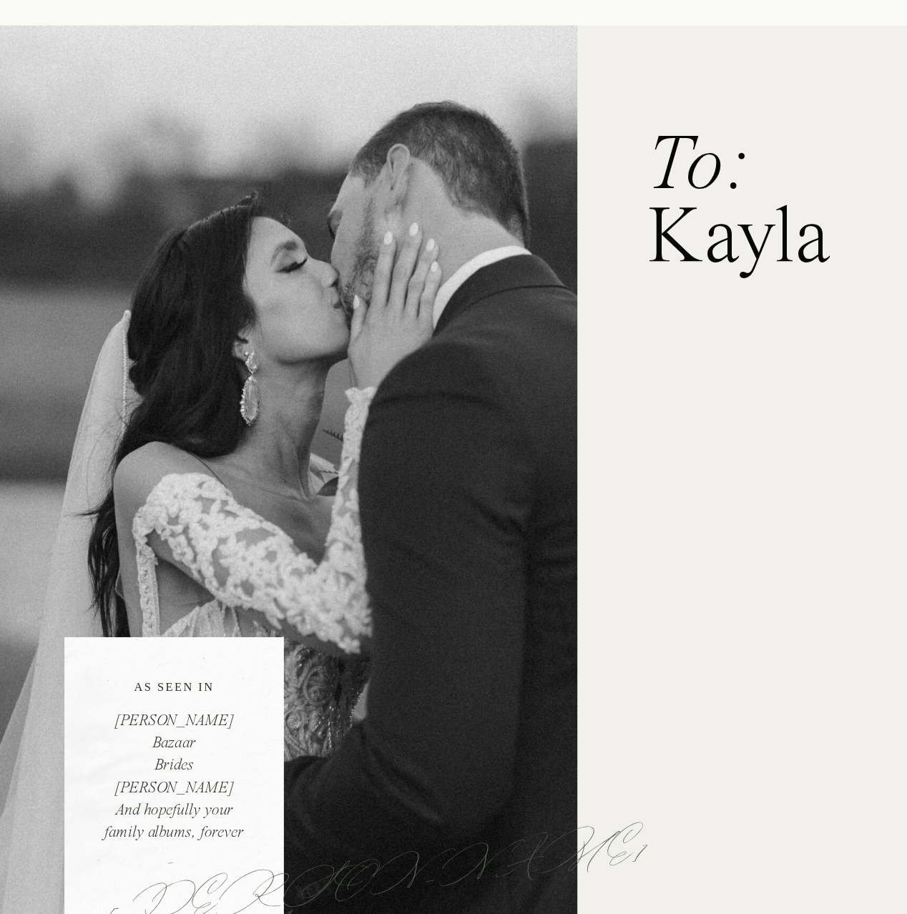
scroll to position [2, 0]
